Goal: Information Seeking & Learning: Learn about a topic

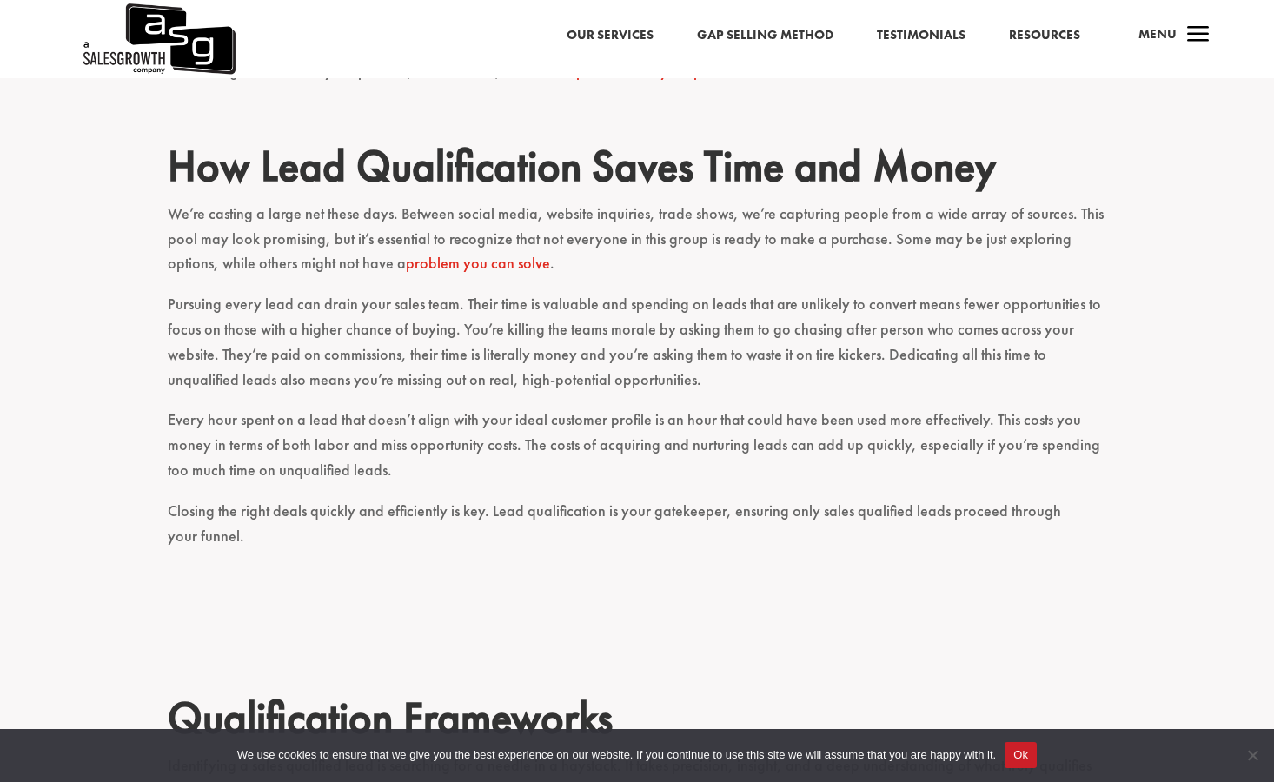
scroll to position [1186, 0]
click at [277, 201] on p "We’re casting a large net these days. Between social media, website inquiries, …" at bounding box center [637, 246] width 939 height 90
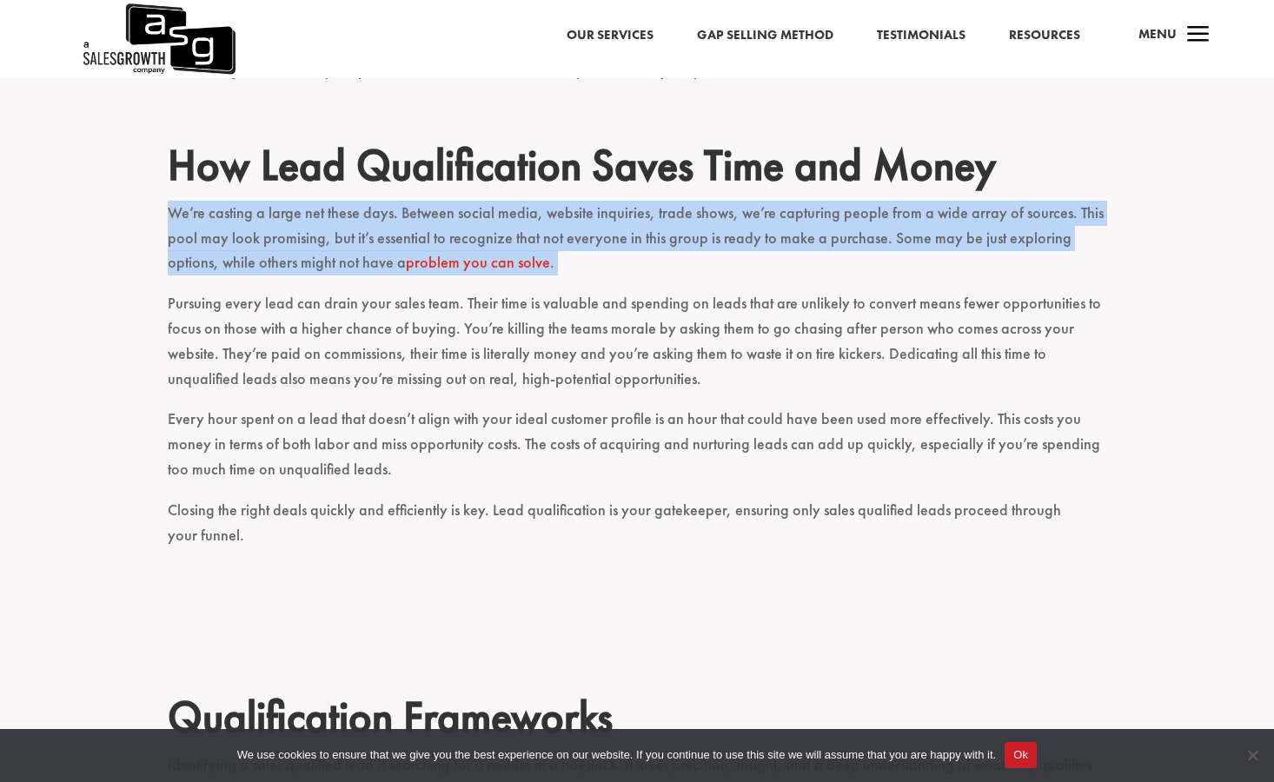
click at [277, 201] on p "We’re casting a large net these days. Between social media, website inquiries, …" at bounding box center [637, 246] width 939 height 90
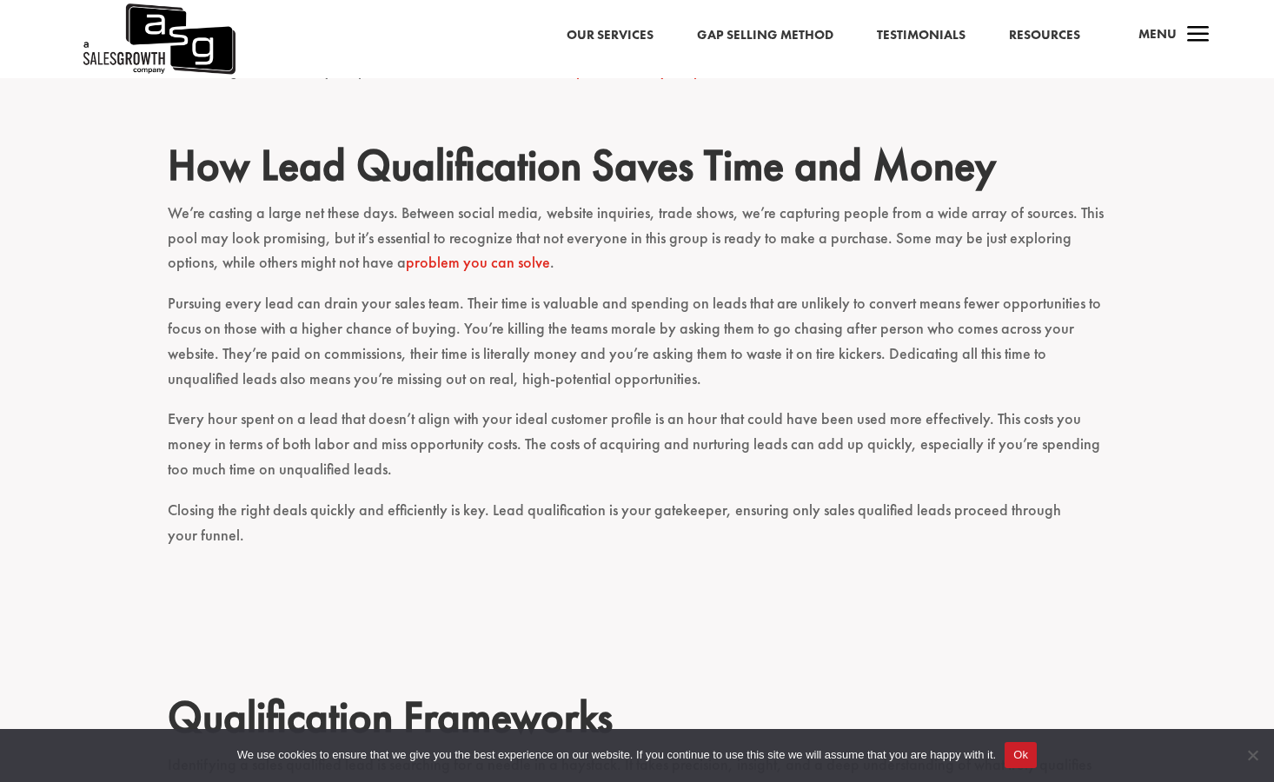
drag, startPoint x: 277, startPoint y: 184, endPoint x: 242, endPoint y: 298, distance: 119.3
click at [242, 298] on p "Pursuing every lead can drain your sales team. Their time is valuable and spend…" at bounding box center [637, 349] width 939 height 116
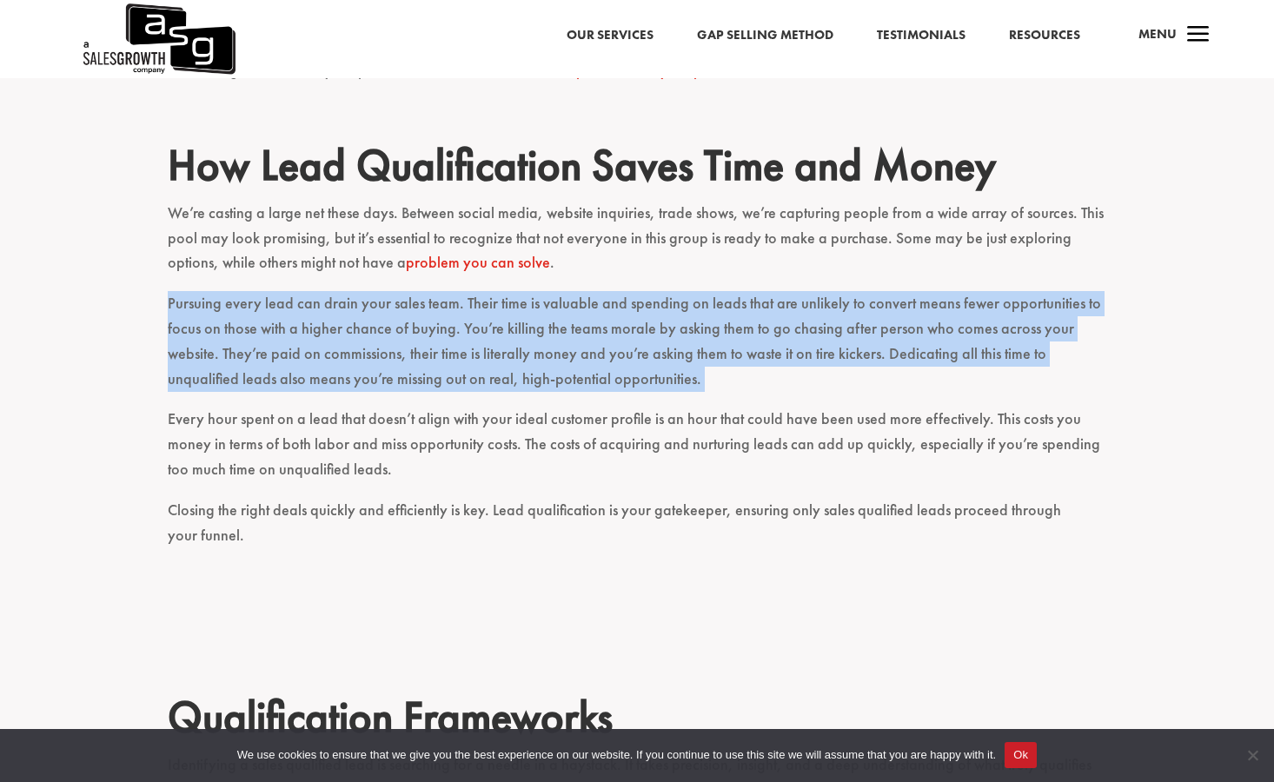
click at [242, 298] on p "Pursuing every lead can drain your sales team. Their time is valuable and spend…" at bounding box center [637, 349] width 939 height 116
drag, startPoint x: 242, startPoint y: 298, endPoint x: 182, endPoint y: 325, distance: 65.7
click at [182, 325] on p "Pursuing every lead can drain your sales team. Their time is valuable and spend…" at bounding box center [637, 349] width 939 height 116
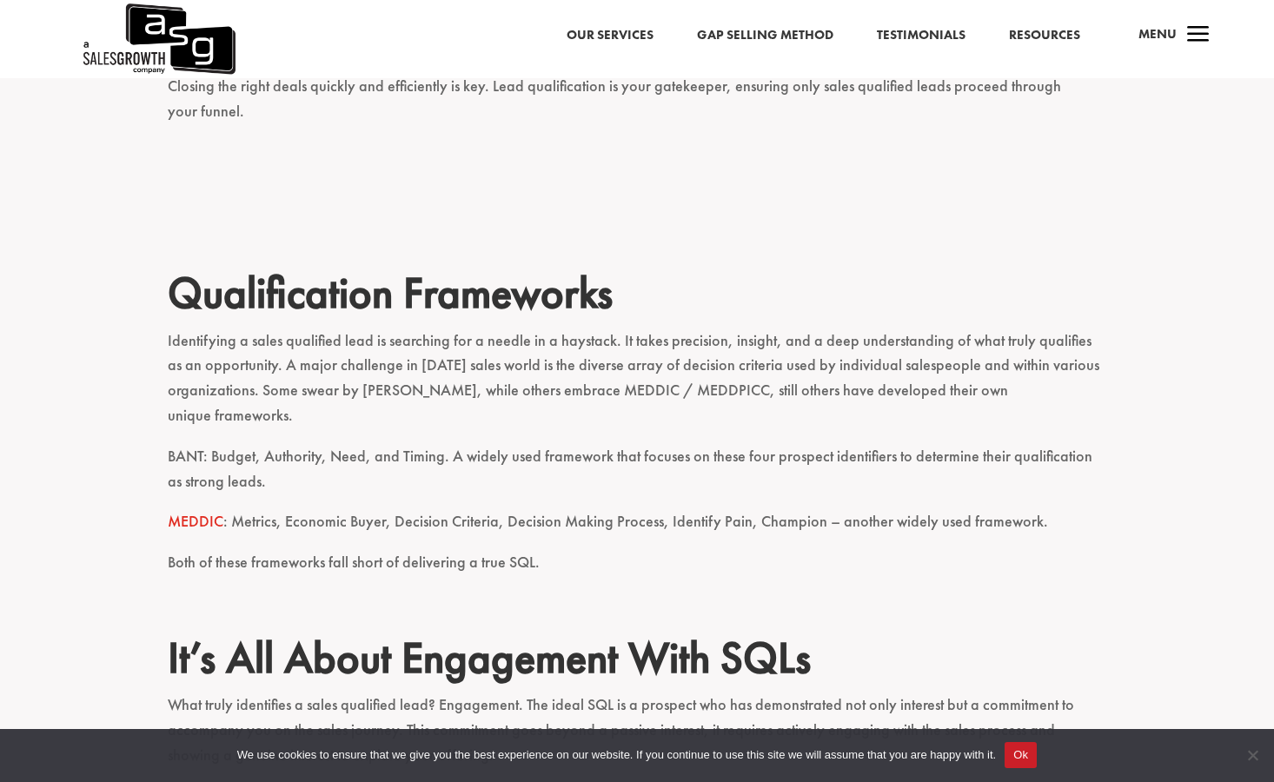
scroll to position [1613, 0]
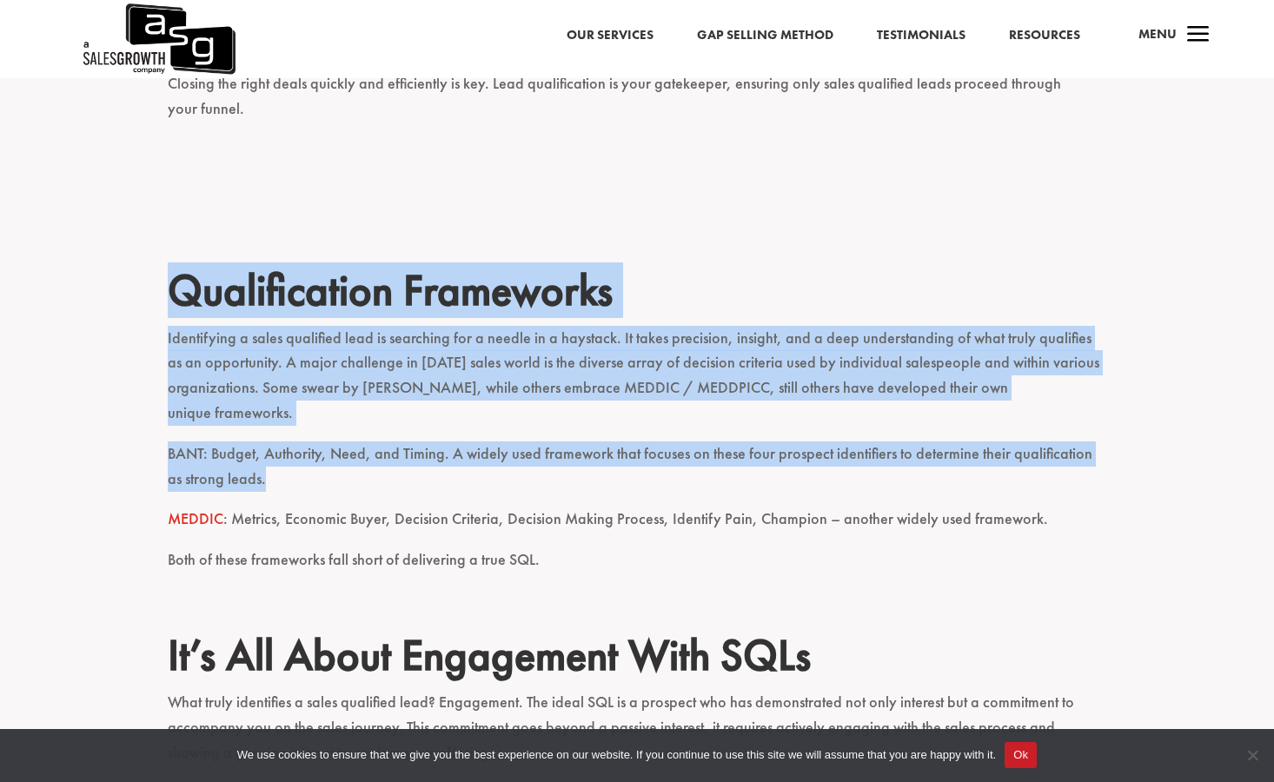
drag, startPoint x: 315, startPoint y: 403, endPoint x: 149, endPoint y: 239, distance: 233.5
click at [149, 239] on div "Lead qualification is the process of evaluating and categorizing leads based on…" at bounding box center [637, 290] width 1274 height 2585
drag, startPoint x: 149, startPoint y: 239, endPoint x: 123, endPoint y: 266, distance: 37.5
click at [123, 266] on div "Lead qualification is the process of evaluating and categorizing leads based on…" at bounding box center [637, 290] width 1274 height 2585
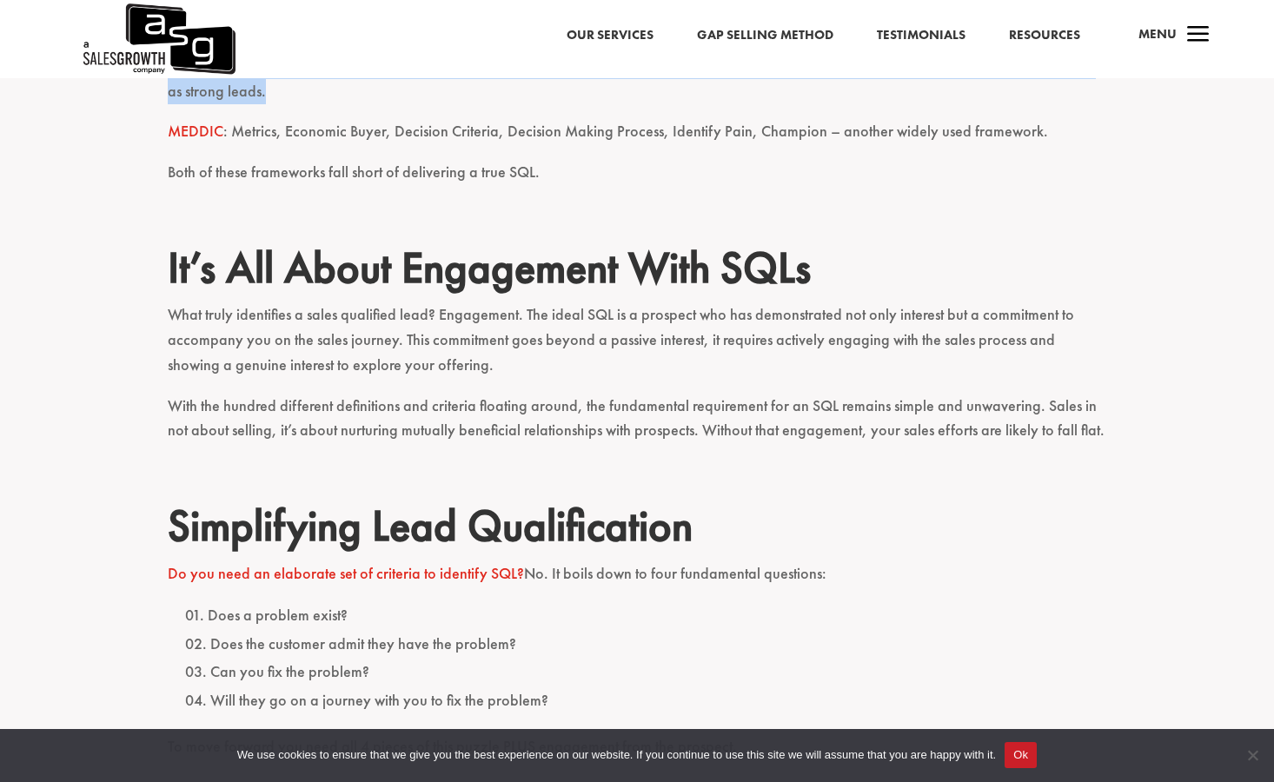
scroll to position [2033, 0]
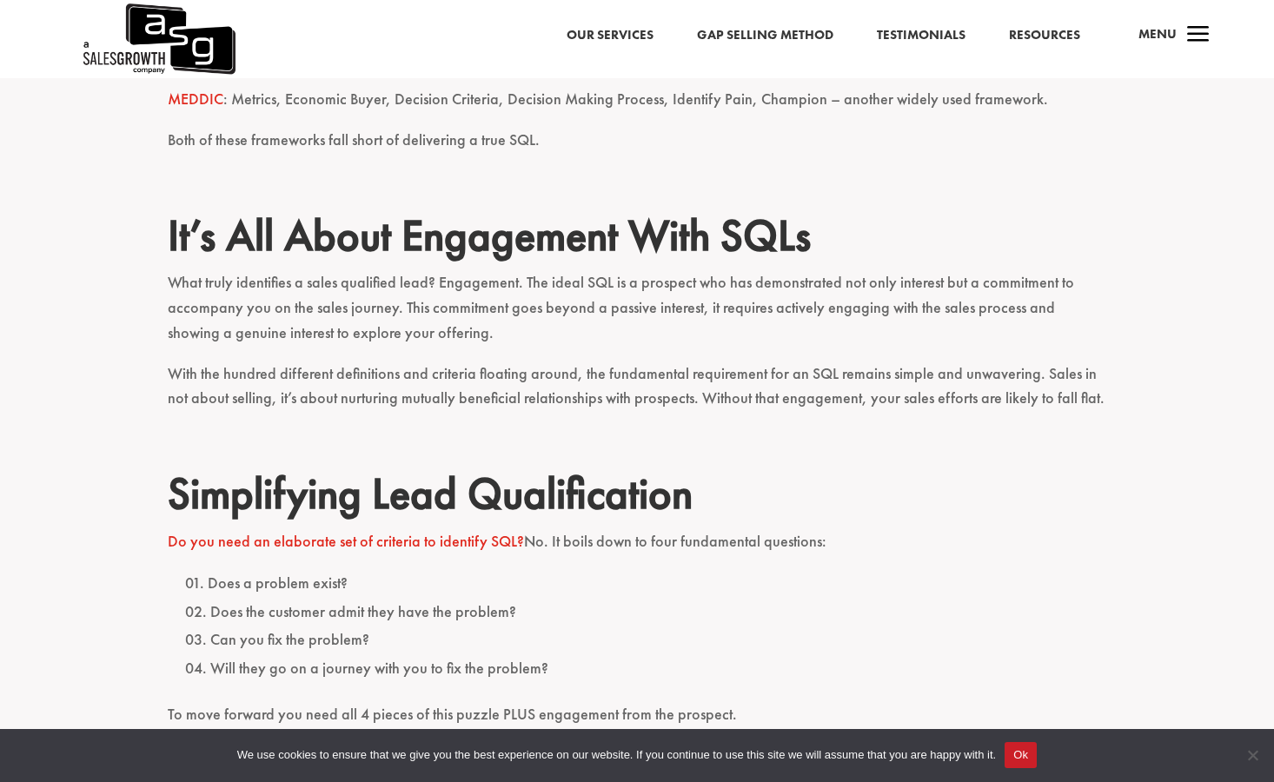
click at [378, 270] on p "What truly identifies a sales qualified lead? Engagement. The ideal SQL is a pr…" at bounding box center [637, 315] width 939 height 90
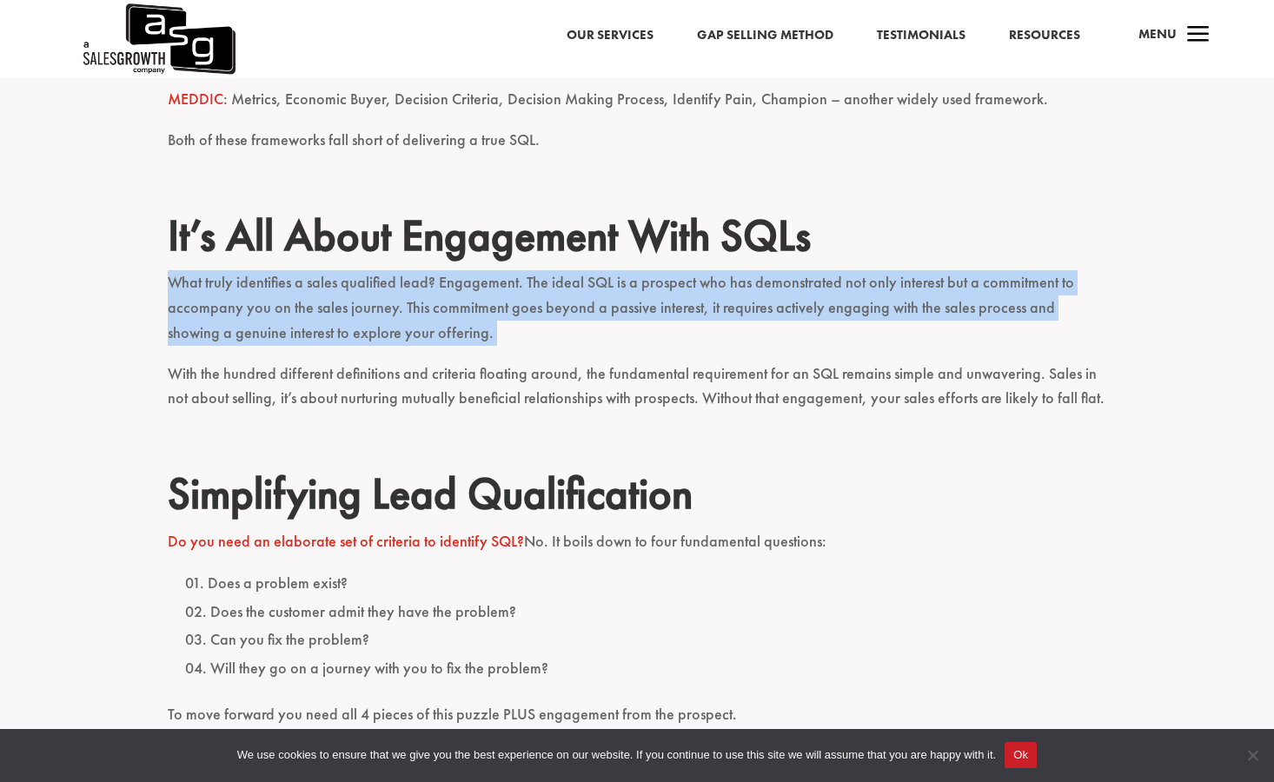
click at [378, 270] on p "What truly identifies a sales qualified lead? Engagement. The ideal SQL is a pr…" at bounding box center [637, 315] width 939 height 90
drag, startPoint x: 378, startPoint y: 225, endPoint x: 286, endPoint y: 241, distance: 93.4
click at [286, 270] on p "What truly identifies a sales qualified lead? Engagement. The ideal SQL is a pr…" at bounding box center [637, 315] width 939 height 90
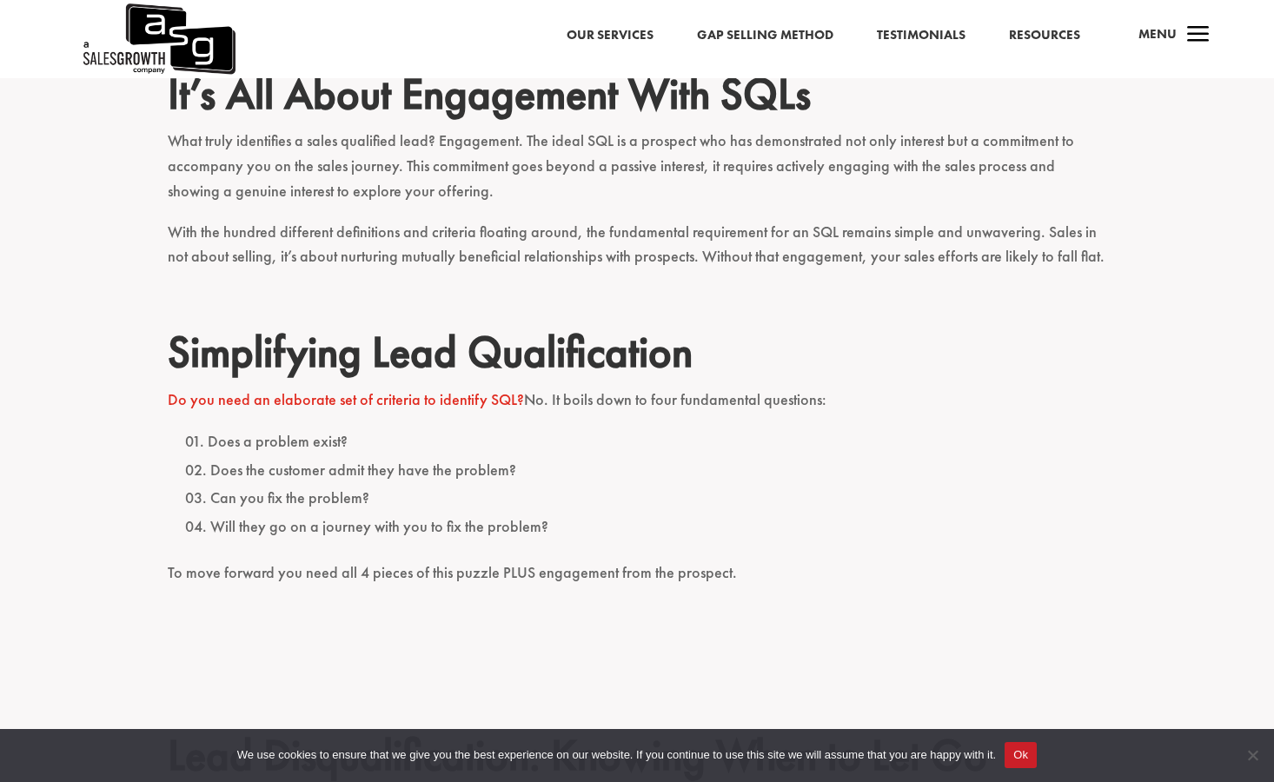
scroll to position [2227, 0]
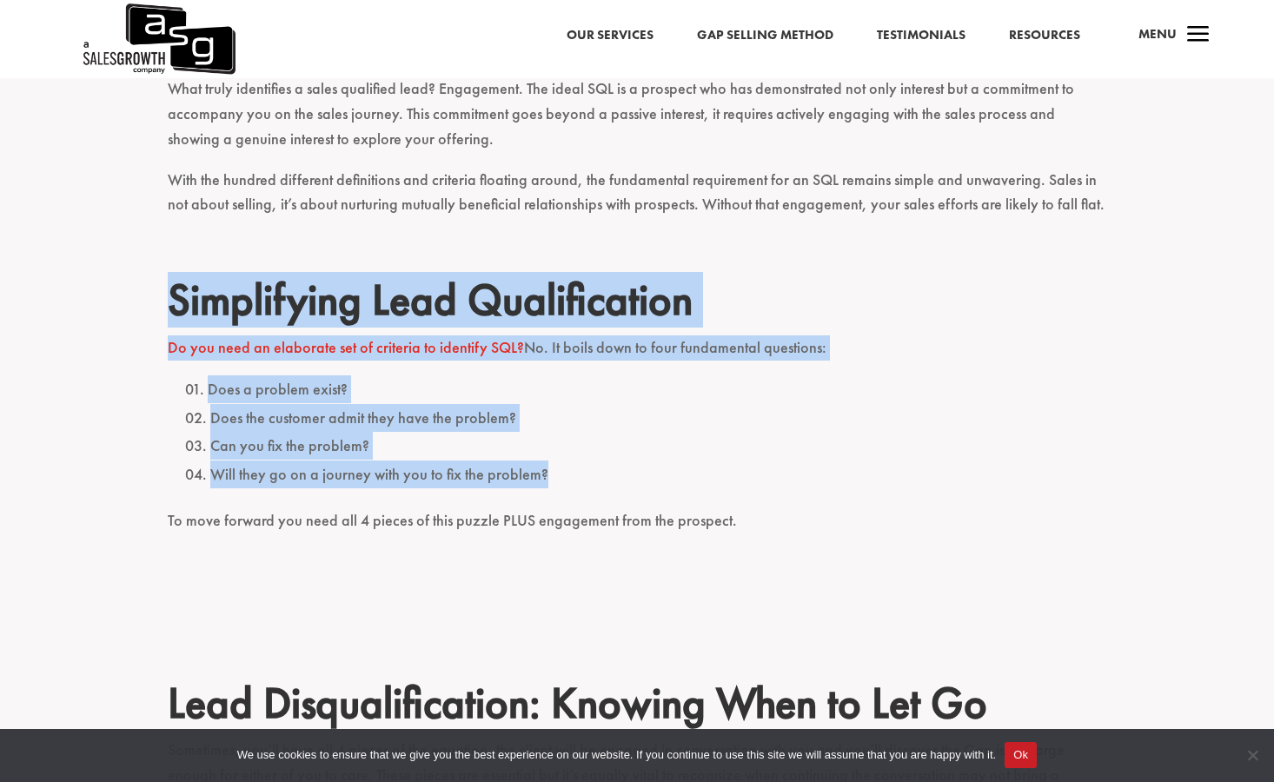
drag, startPoint x: 599, startPoint y: 396, endPoint x: 147, endPoint y: 209, distance: 489.3
drag, startPoint x: 147, startPoint y: 209, endPoint x: 129, endPoint y: 209, distance: 17.4
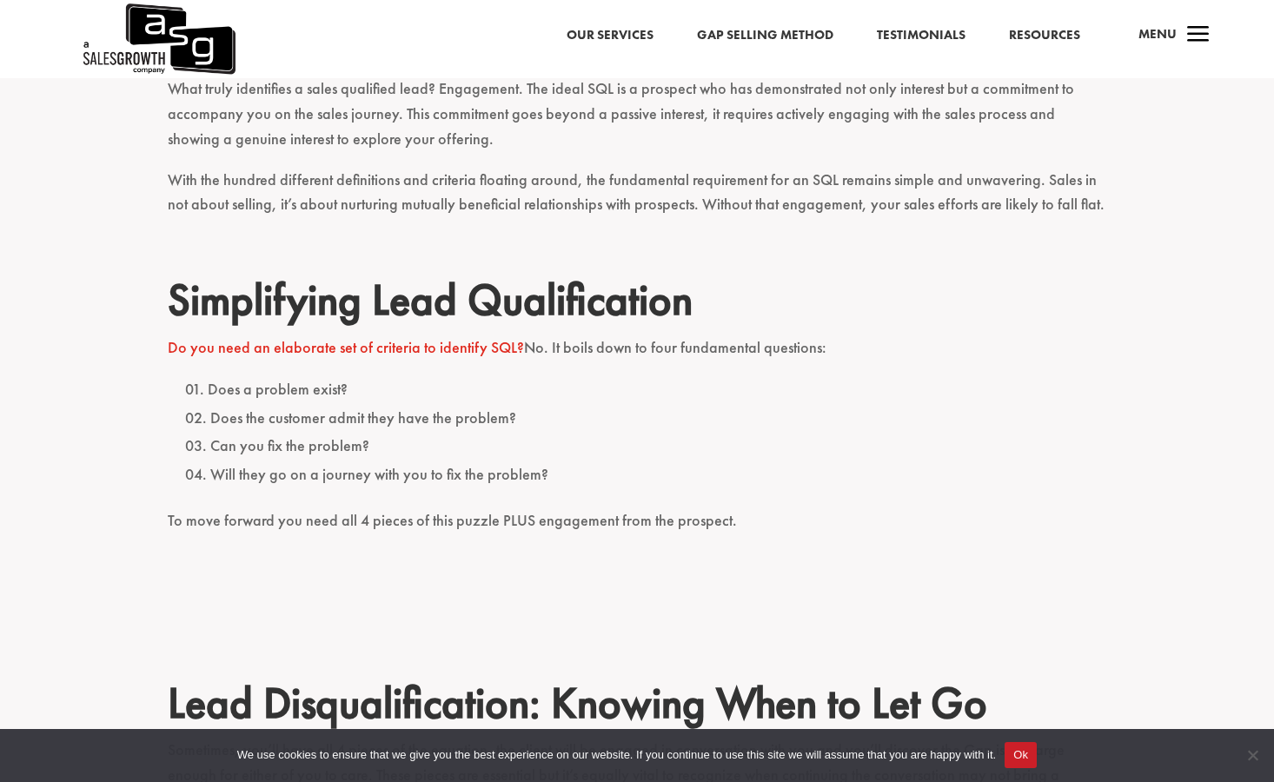
click at [397, 168] on p "With the hundred different definitions and criteria floating around, the fundam…" at bounding box center [637, 201] width 939 height 66
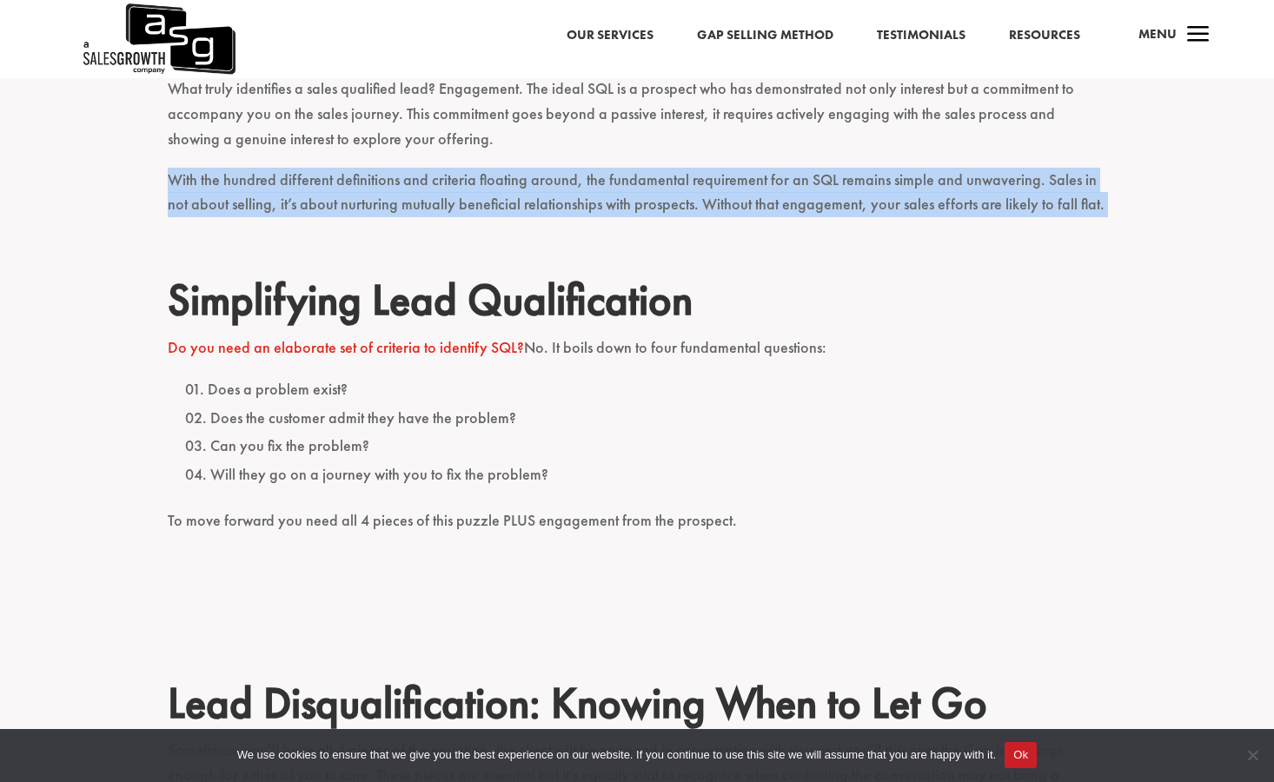
click at [397, 168] on p "With the hundred different definitions and criteria floating around, the fundam…" at bounding box center [637, 201] width 939 height 66
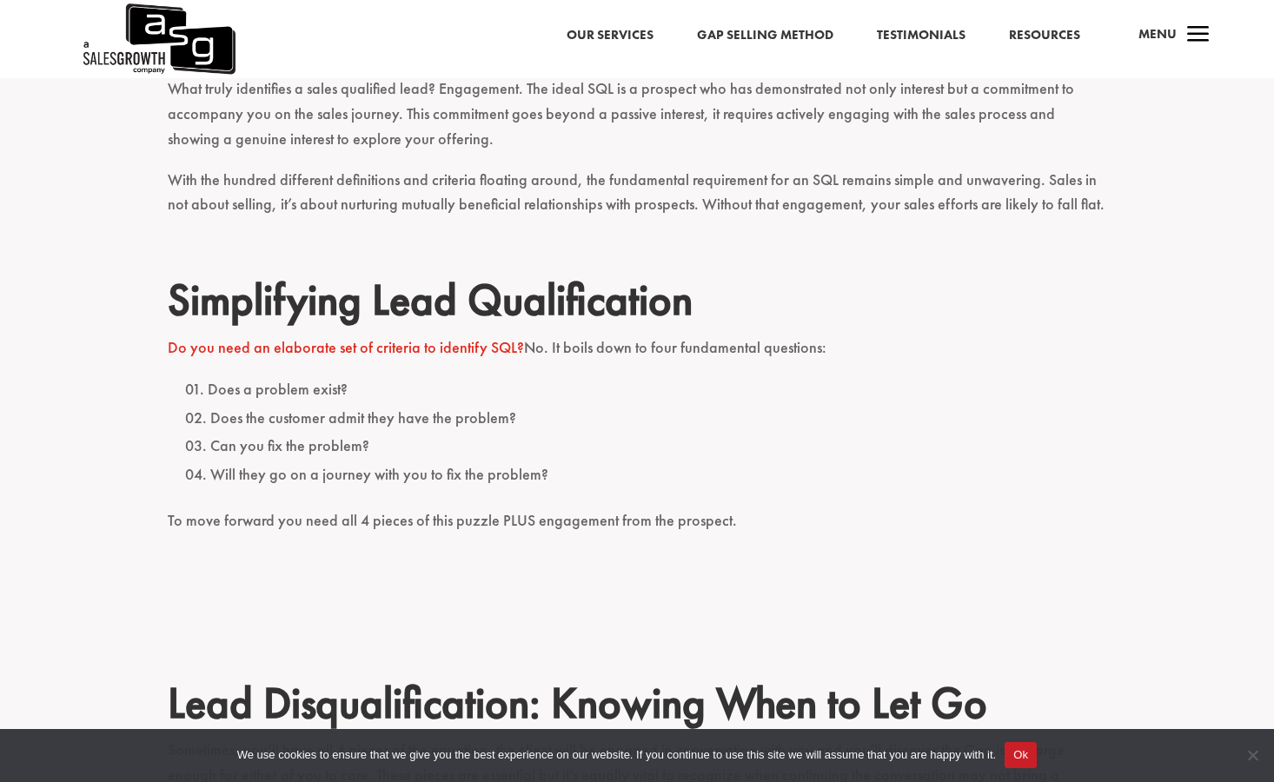
drag, startPoint x: 397, startPoint y: 126, endPoint x: 295, endPoint y: 205, distance: 129.5
click at [295, 274] on h2 "Simplifying Lead Qualification" at bounding box center [637, 304] width 939 height 61
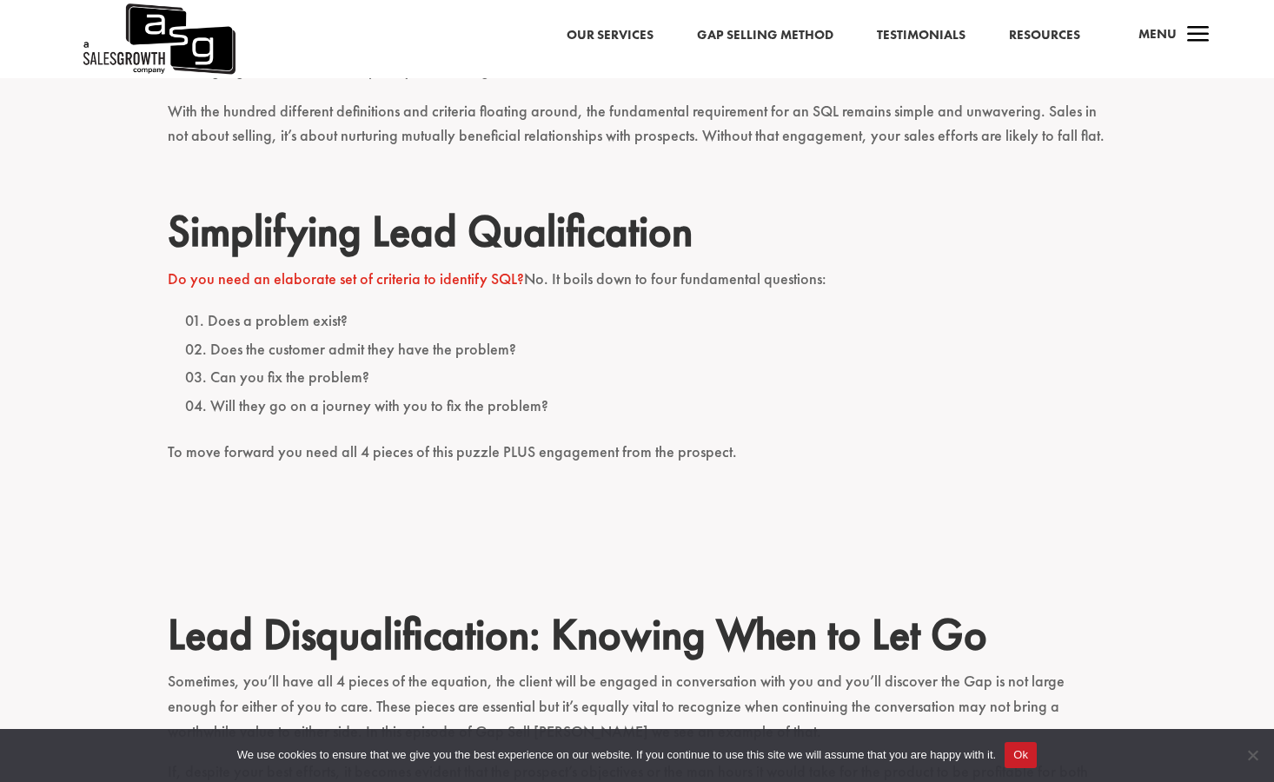
scroll to position [2247, 0]
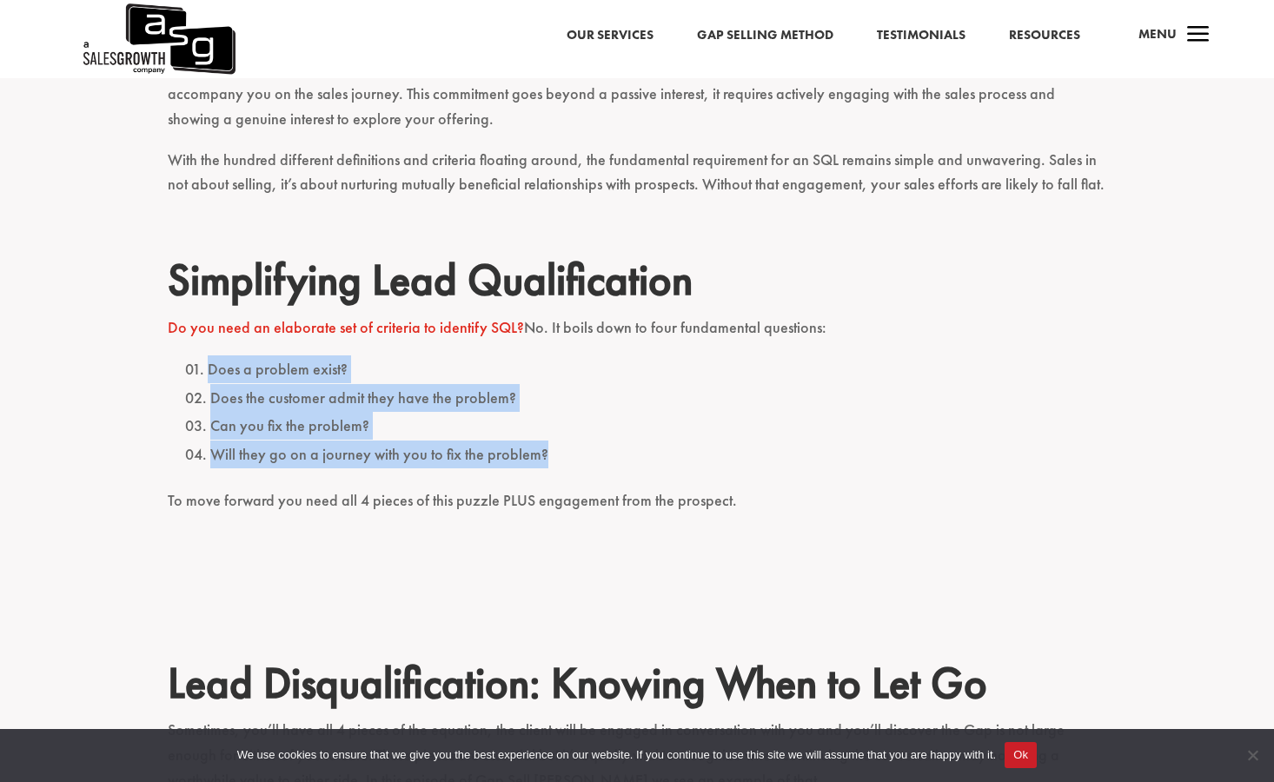
drag, startPoint x: 185, startPoint y: 286, endPoint x: 551, endPoint y: 362, distance: 373.6
click at [551, 362] on ol "Does a problem exist? Does the customer admit they have the problem? Can you fi…" at bounding box center [637, 421] width 939 height 133
copy ol "Does a problem exist? Does the customer admit they have the problem? Can you fi…"
